Goal: Task Accomplishment & Management: Manage account settings

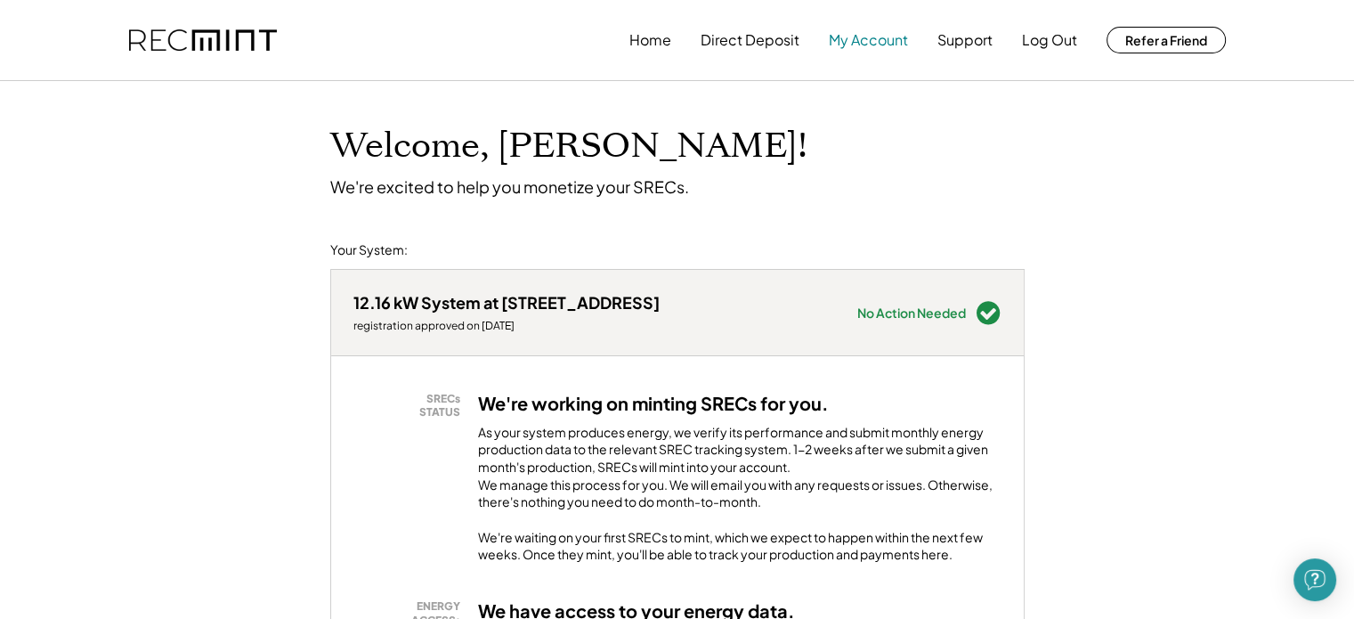
click at [868, 45] on button "My Account" at bounding box center [868, 40] width 79 height 36
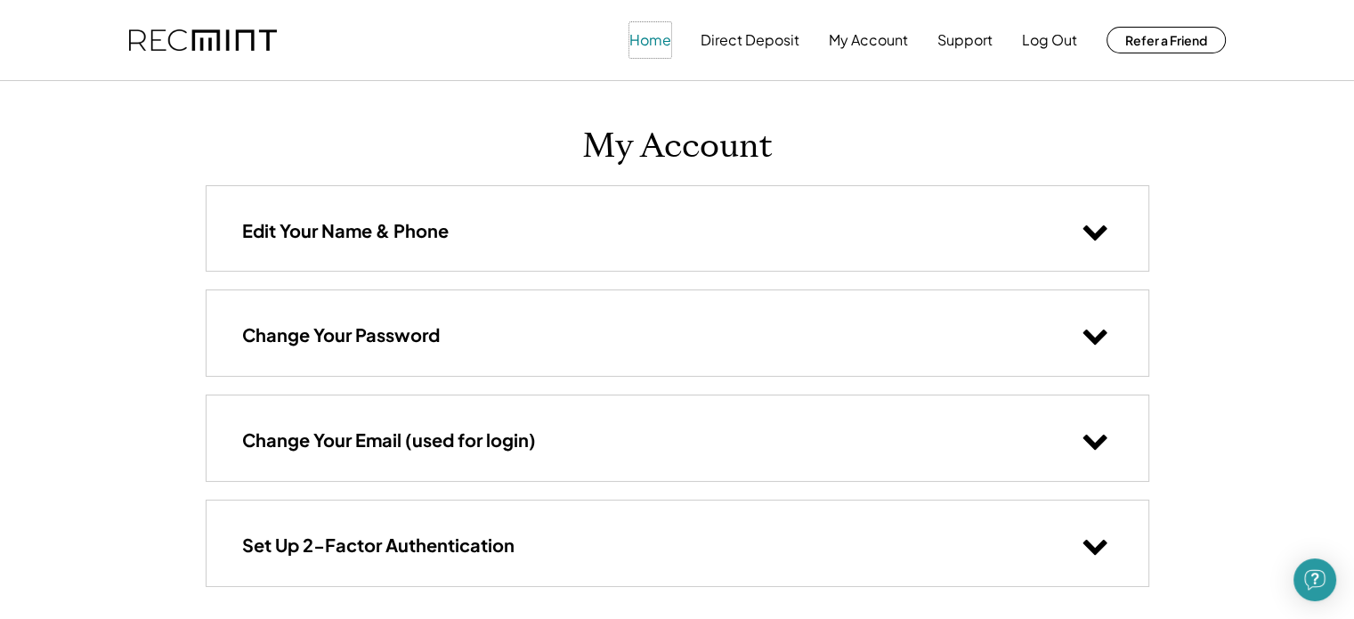
click at [641, 42] on button "Home" at bounding box center [651, 40] width 42 height 36
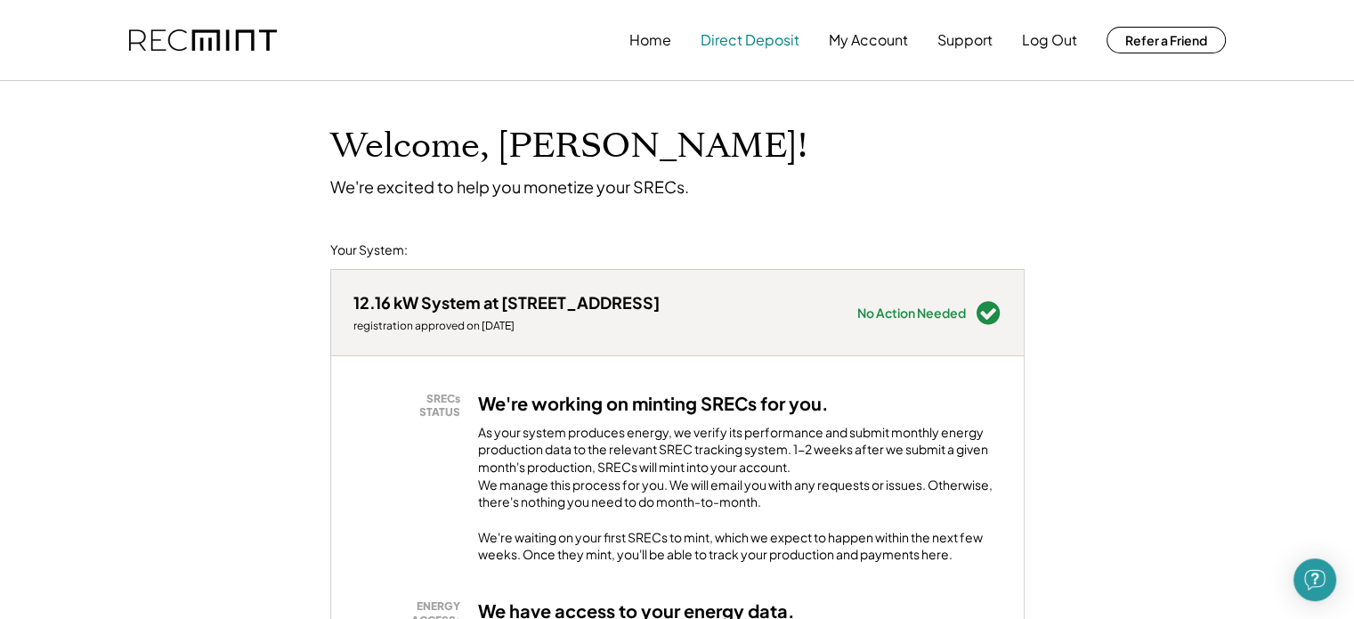
click at [746, 48] on button "Direct Deposit" at bounding box center [750, 40] width 99 height 36
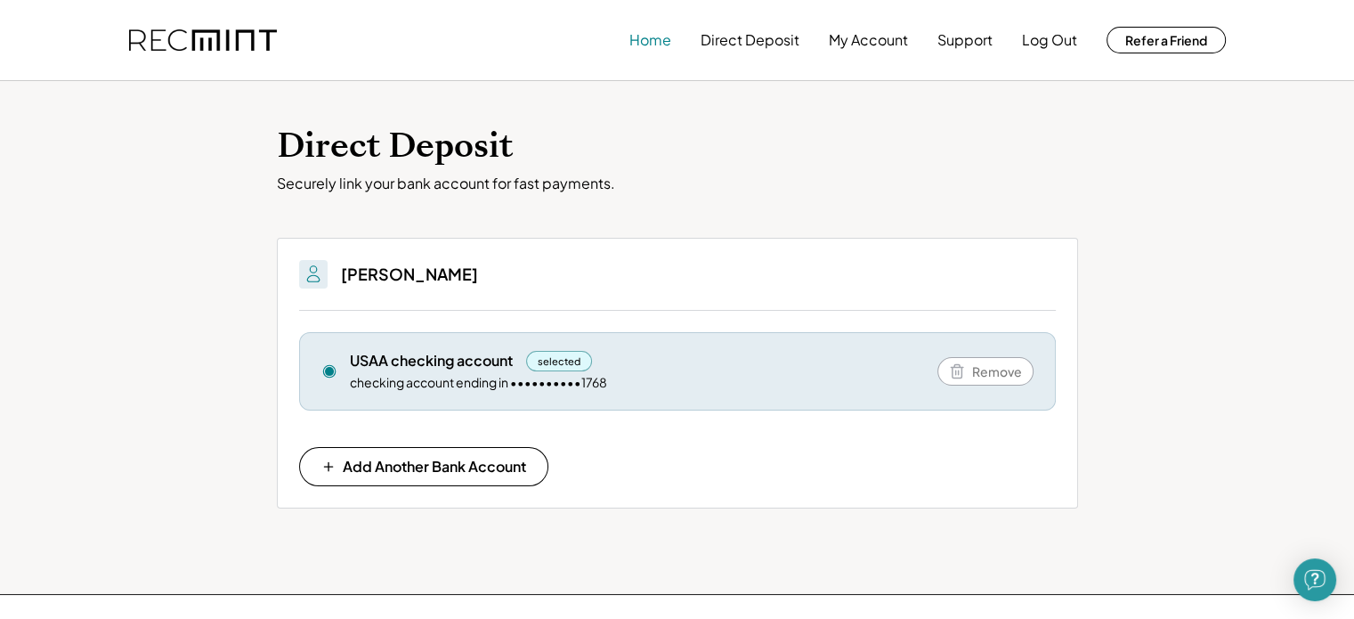
click at [656, 38] on button "Home" at bounding box center [651, 40] width 42 height 36
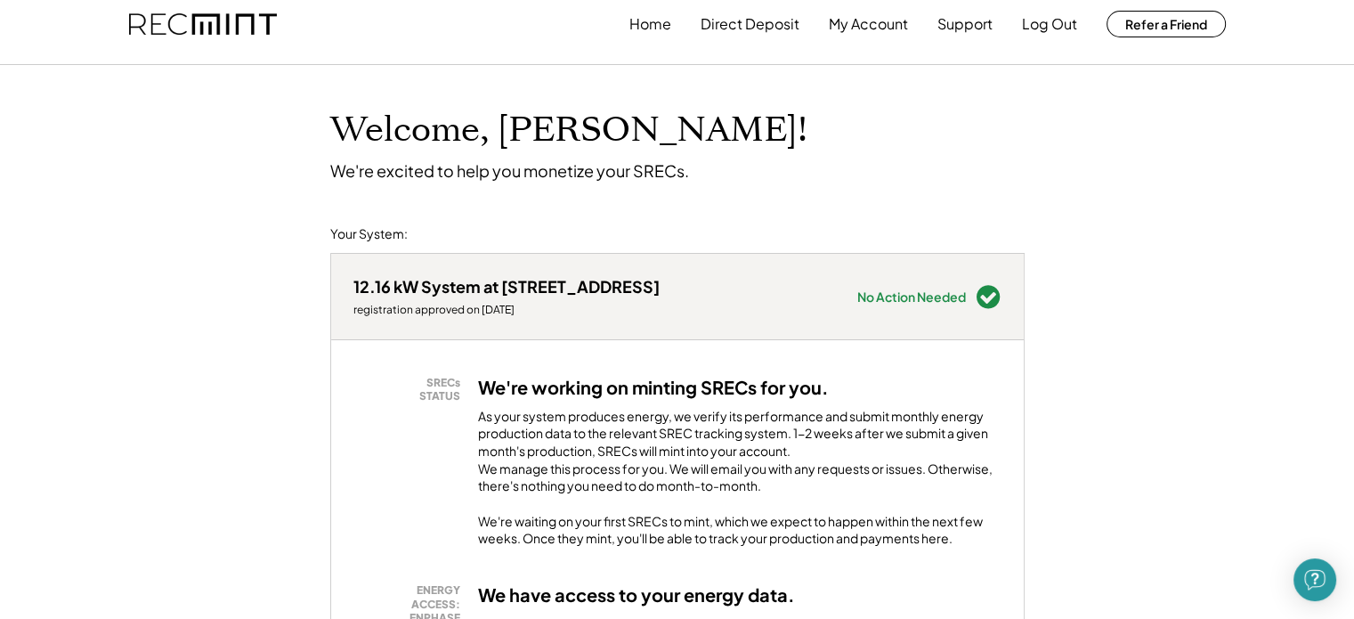
scroll to position [8, 0]
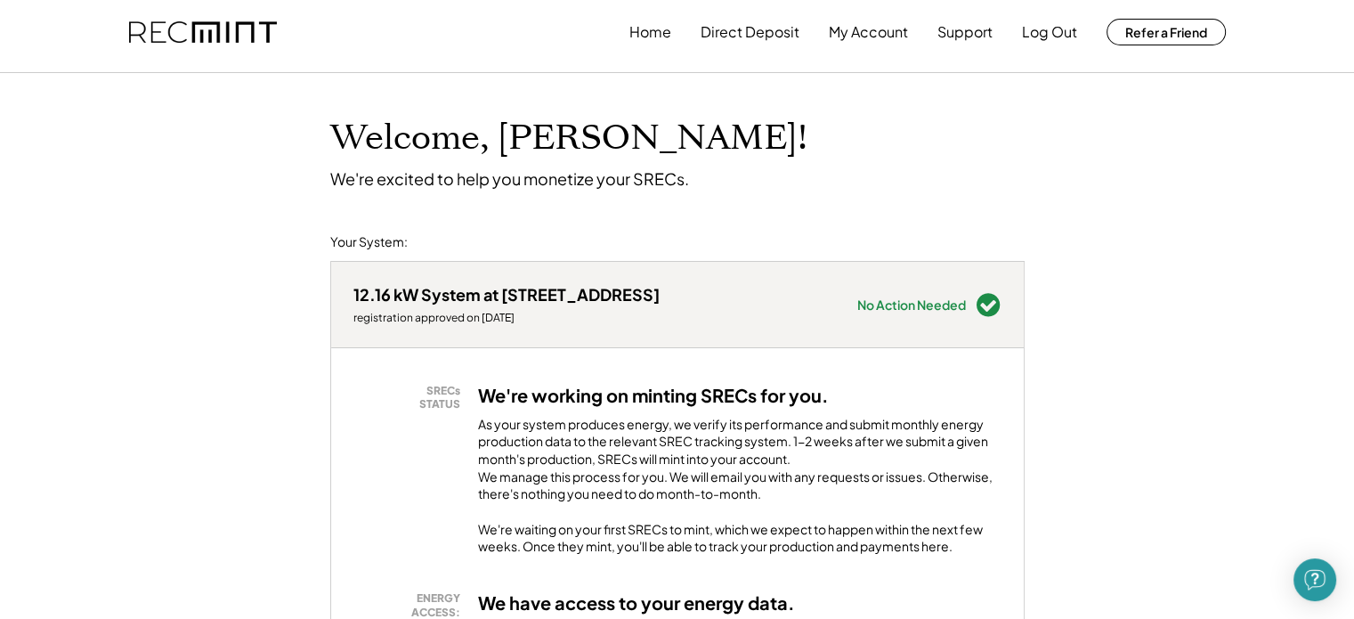
click at [464, 295] on div "12.16 kW System at [STREET_ADDRESS]" at bounding box center [506, 294] width 306 height 20
click at [964, 31] on button "Support" at bounding box center [965, 32] width 55 height 36
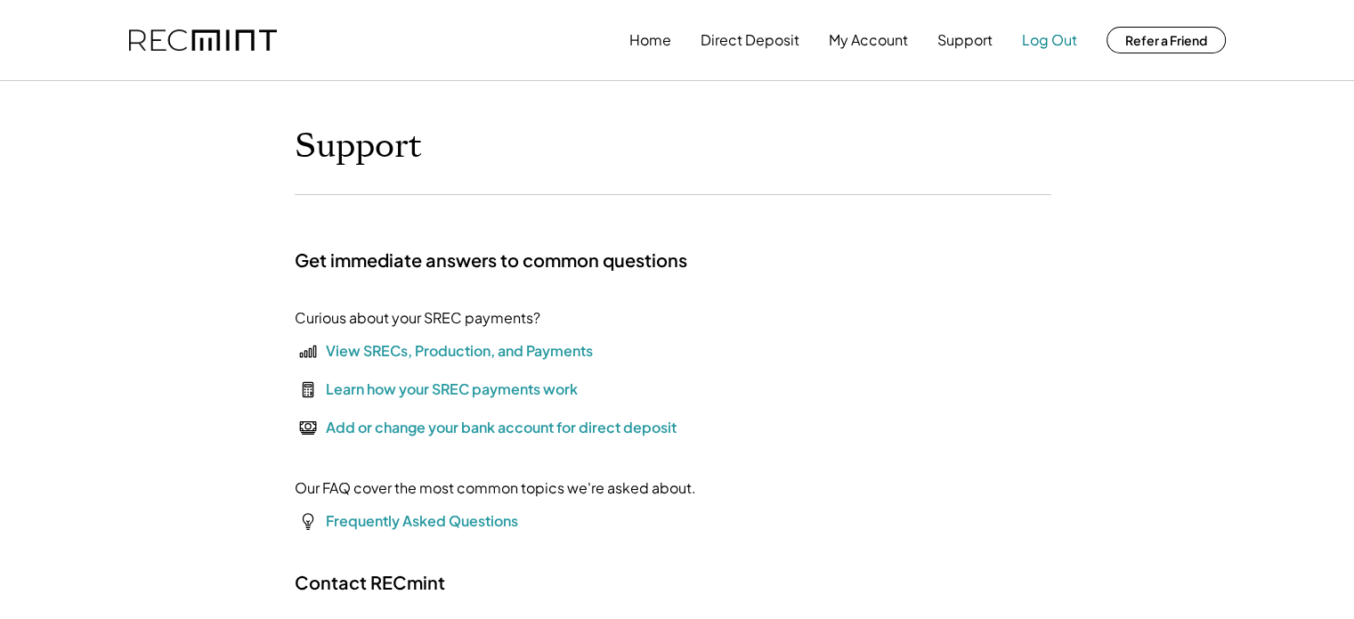
click at [1042, 32] on button "Log Out" at bounding box center [1049, 40] width 55 height 36
